Goal: Transaction & Acquisition: Obtain resource

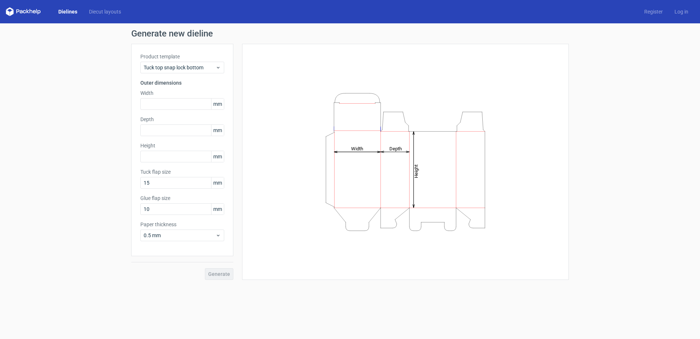
click at [63, 12] on link "Dielines" at bounding box center [68, 11] width 31 height 7
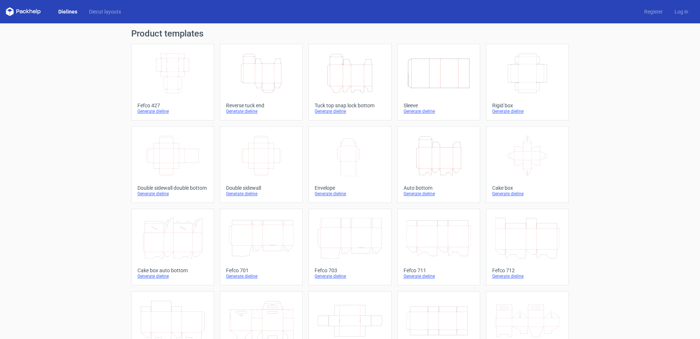
click at [426, 152] on icon "Height Depth Width" at bounding box center [439, 155] width 65 height 41
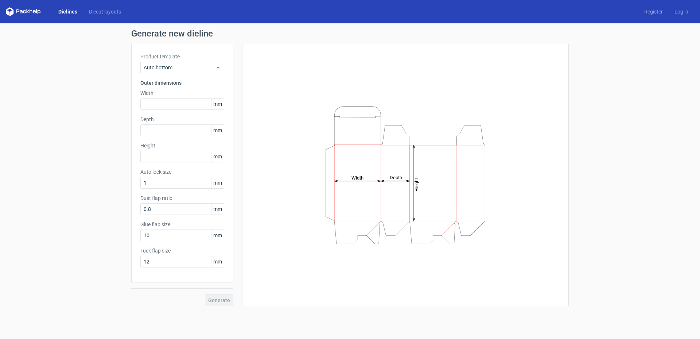
click at [364, 177] on icon "Height Depth Width" at bounding box center [405, 175] width 219 height 146
click at [359, 178] on tspan "Width" at bounding box center [358, 177] width 12 height 5
drag, startPoint x: 359, startPoint y: 178, endPoint x: 305, endPoint y: 188, distance: 55.7
click at [305, 188] on icon "Height Depth Width" at bounding box center [405, 175] width 219 height 146
click at [287, 179] on div "Height Depth Width" at bounding box center [405, 175] width 309 height 244
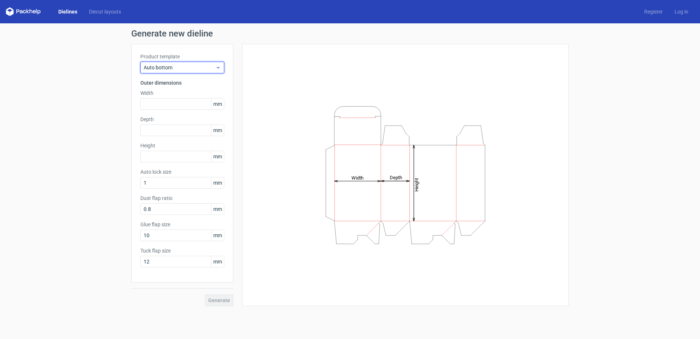
click at [206, 69] on span "Auto bottom" at bounding box center [180, 67] width 72 height 7
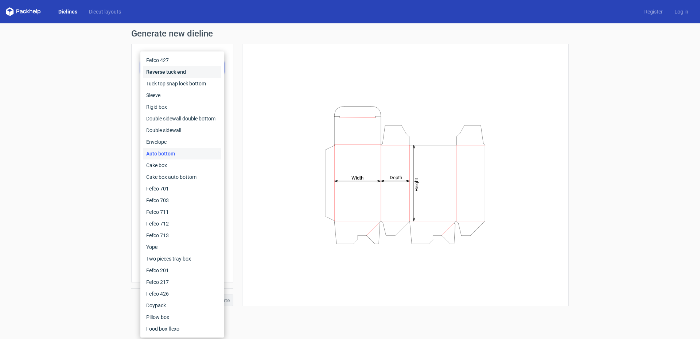
click at [206, 69] on div "Reverse tuck end" at bounding box center [182, 72] width 78 height 12
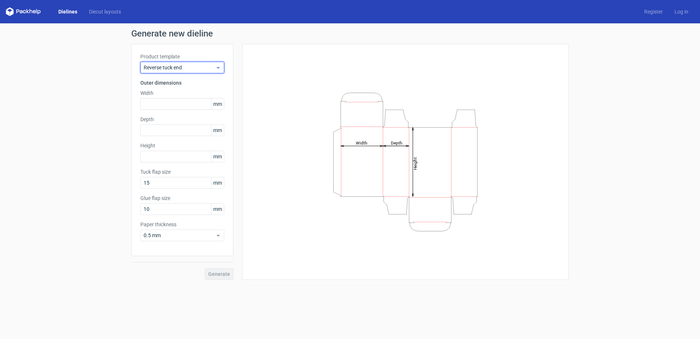
click at [175, 64] on span "Reverse tuck end" at bounding box center [180, 67] width 72 height 7
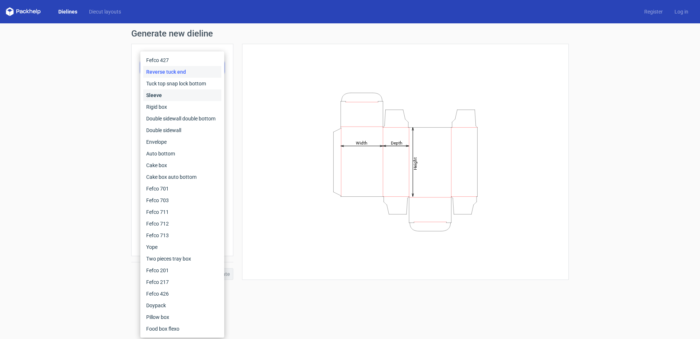
click at [177, 96] on div "Sleeve" at bounding box center [182, 95] width 78 height 12
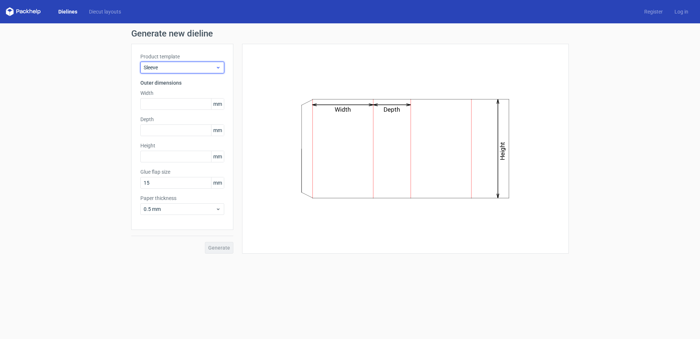
click at [183, 67] on span "Sleeve" at bounding box center [180, 67] width 72 height 7
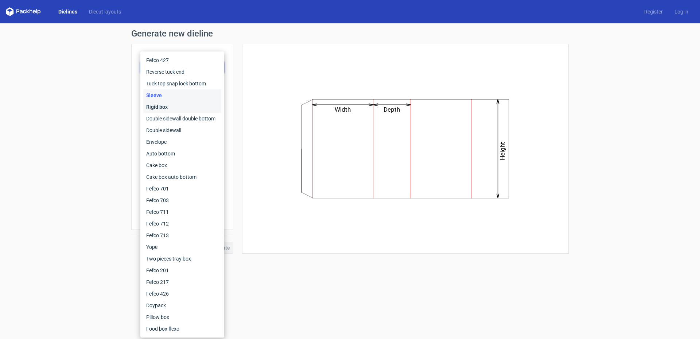
click at [173, 103] on div "Rigid box" at bounding box center [182, 107] width 78 height 12
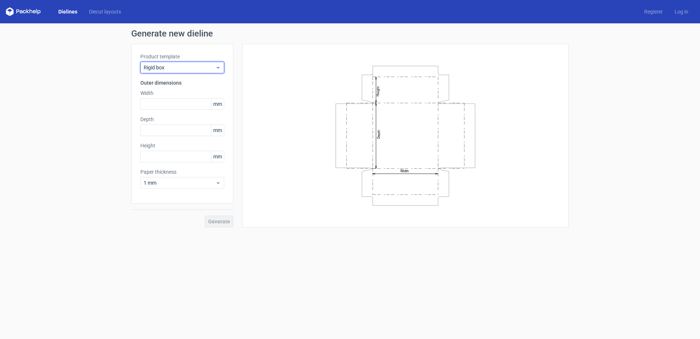
click at [182, 70] on span "Rigid box" at bounding box center [180, 67] width 72 height 7
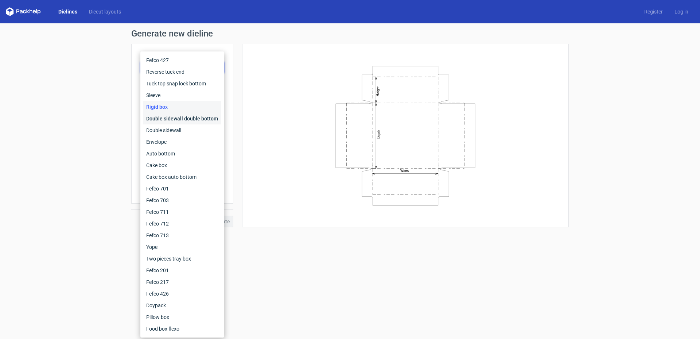
click at [178, 118] on div "Double sidewall double bottom" at bounding box center [182, 119] width 78 height 12
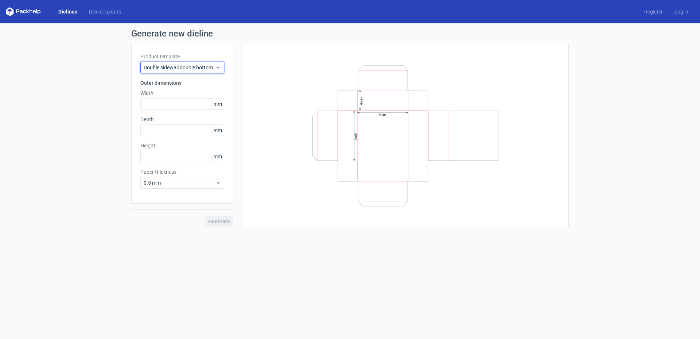
click at [184, 66] on span "Double sidewall double bottom" at bounding box center [180, 67] width 72 height 7
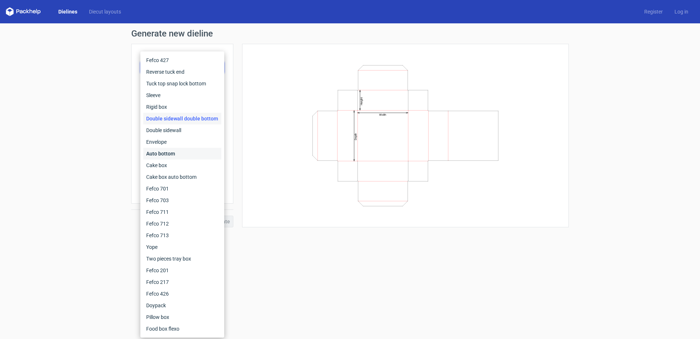
click at [182, 150] on div "Auto bottom" at bounding box center [182, 154] width 78 height 12
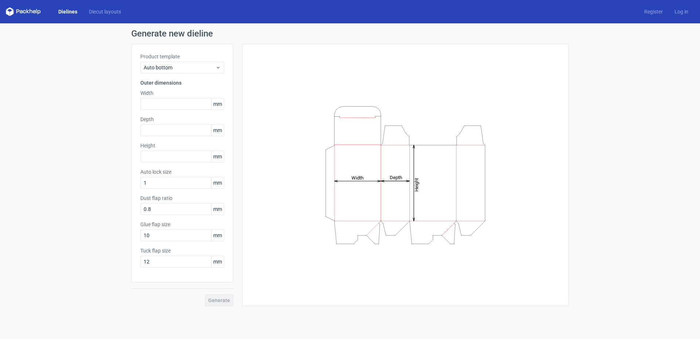
click at [353, 173] on icon "Height Depth Width" at bounding box center [405, 175] width 219 height 146
click at [355, 180] on tspan "Width" at bounding box center [358, 177] width 12 height 5
drag, startPoint x: 177, startPoint y: 236, endPoint x: 125, endPoint y: 233, distance: 52.6
click at [125, 233] on div "Generate new dieline Product template Auto bottom Outer dimensions Width mm Dep…" at bounding box center [350, 167] width 700 height 289
type input "12"
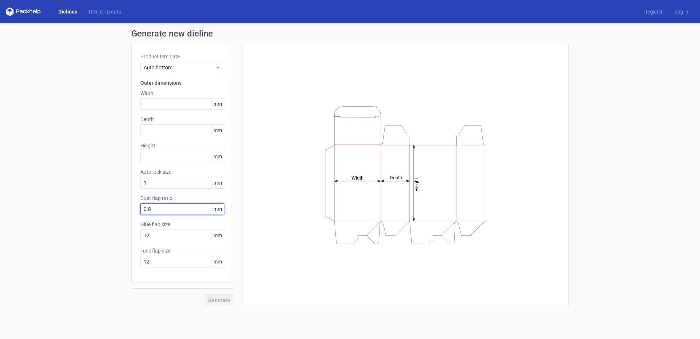
click at [181, 211] on input "0.8" at bounding box center [182, 209] width 84 height 12
click at [221, 298] on div "Generate" at bounding box center [182, 294] width 102 height 24
click at [182, 264] on input "12" at bounding box center [182, 262] width 84 height 12
drag, startPoint x: 182, startPoint y: 264, endPoint x: 131, endPoint y: 264, distance: 51.8
click at [131, 264] on div "Generate new dieline Product template Auto bottom Outer dimensions Width mm Dep…" at bounding box center [350, 167] width 700 height 289
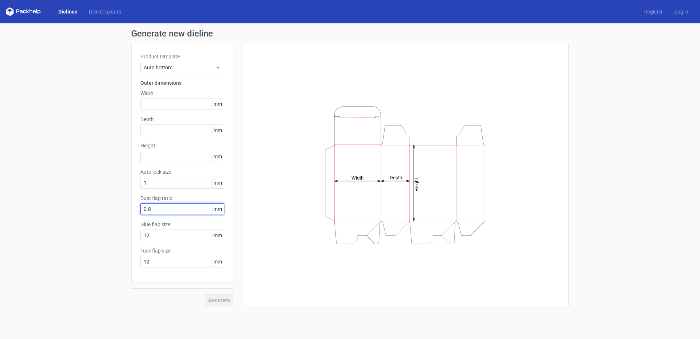
click at [176, 211] on input "0.8" at bounding box center [182, 209] width 84 height 12
drag, startPoint x: 182, startPoint y: 209, endPoint x: 112, endPoint y: 222, distance: 71.2
click at [112, 222] on div "Generate new dieline Product template Auto bottom Outer dimensions Width mm Dep…" at bounding box center [350, 167] width 700 height 289
click at [166, 134] on input "text" at bounding box center [182, 130] width 84 height 12
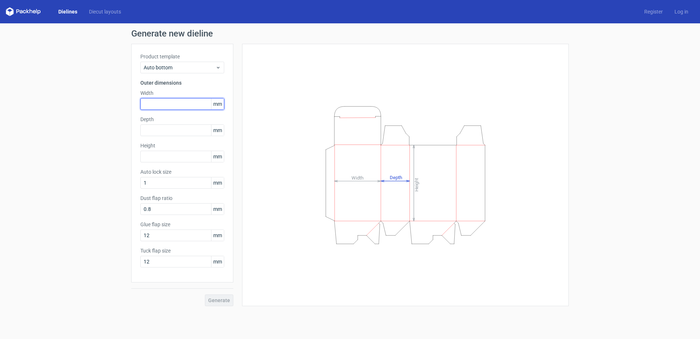
click at [147, 101] on input "text" at bounding box center [182, 104] width 84 height 12
type input "6"
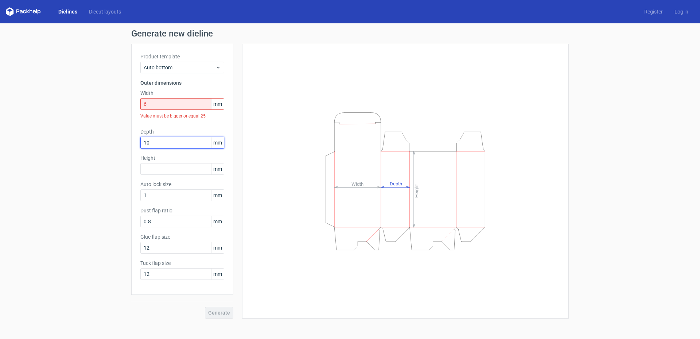
type input "10"
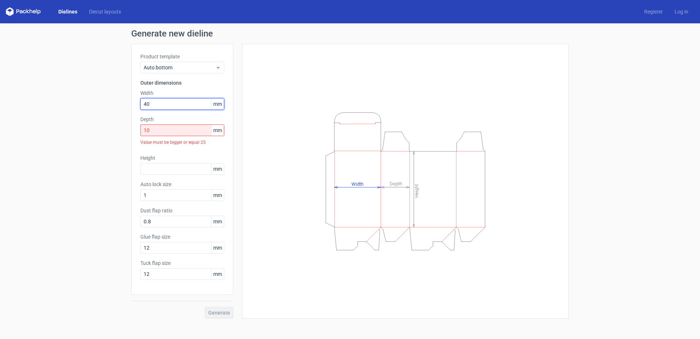
type input "40"
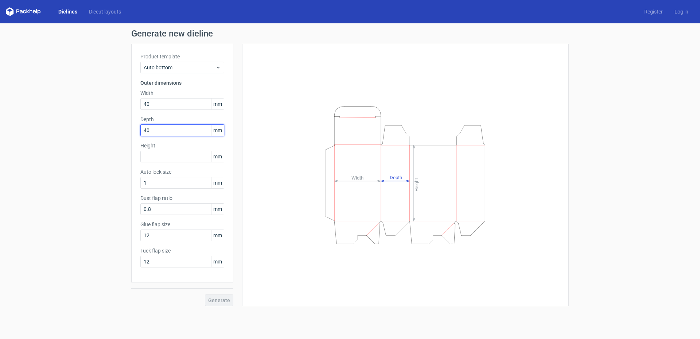
type input "40"
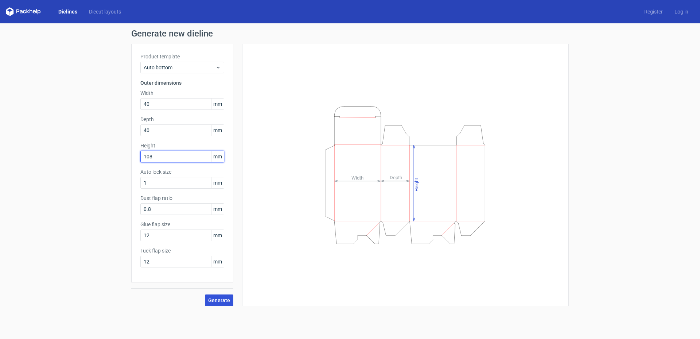
type input "108"
click at [213, 301] on span "Generate" at bounding box center [219, 300] width 22 height 5
click at [383, 174] on icon "Height Depth Width" at bounding box center [405, 175] width 219 height 146
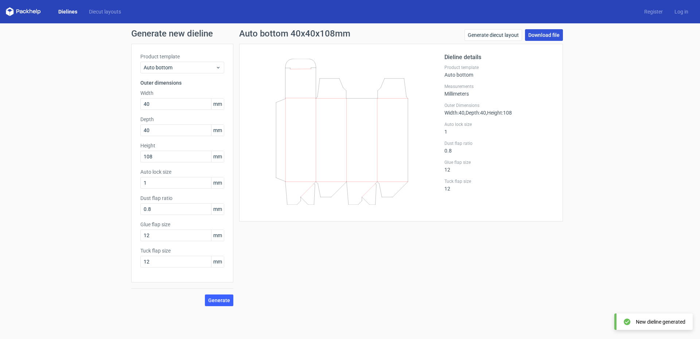
click at [535, 35] on link "Download file" at bounding box center [544, 35] width 38 height 12
